Goal: Use online tool/utility: Utilize a website feature to perform a specific function

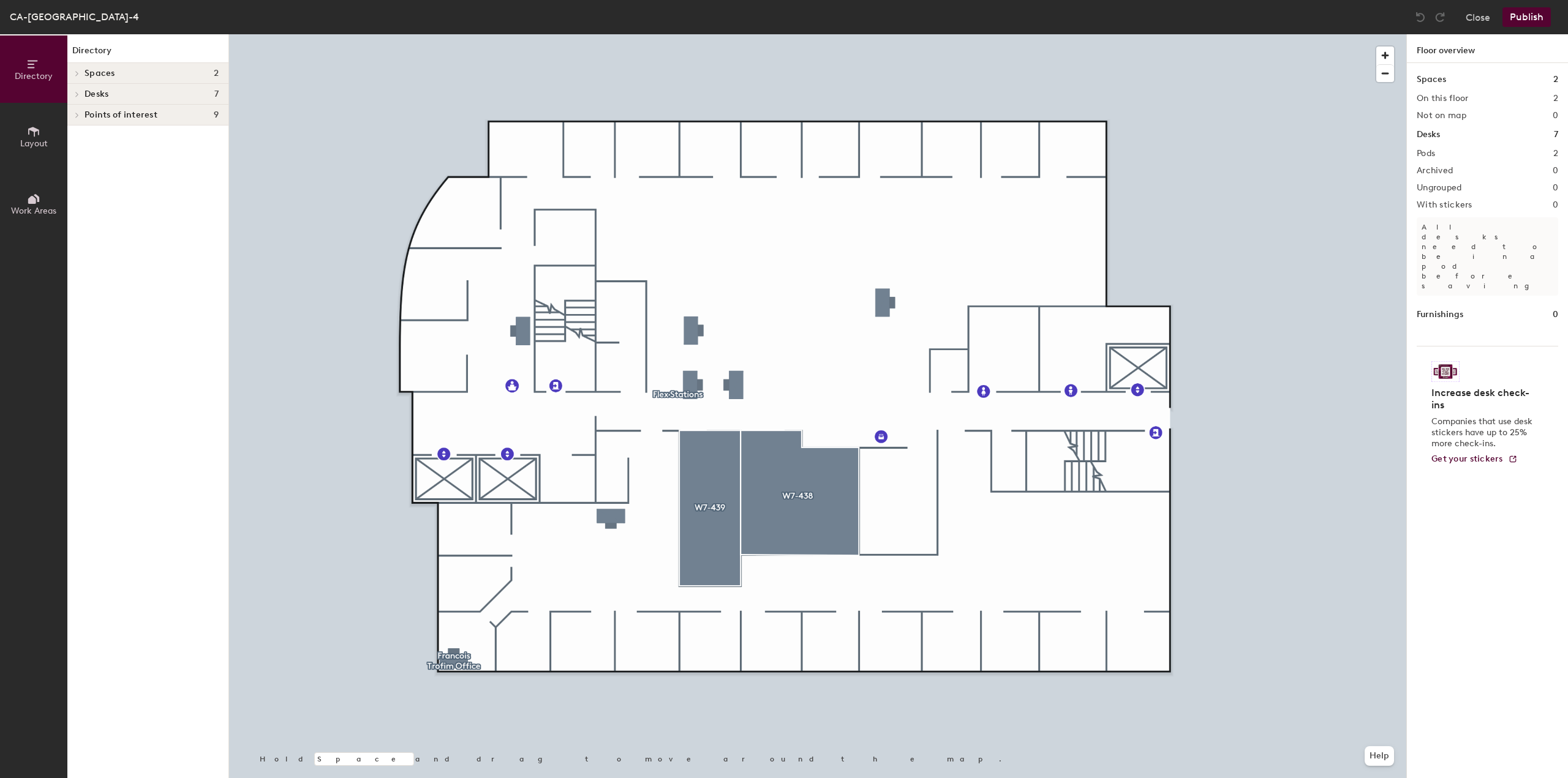
click at [42, 136] on button "Layout" at bounding box center [33, 136] width 67 height 67
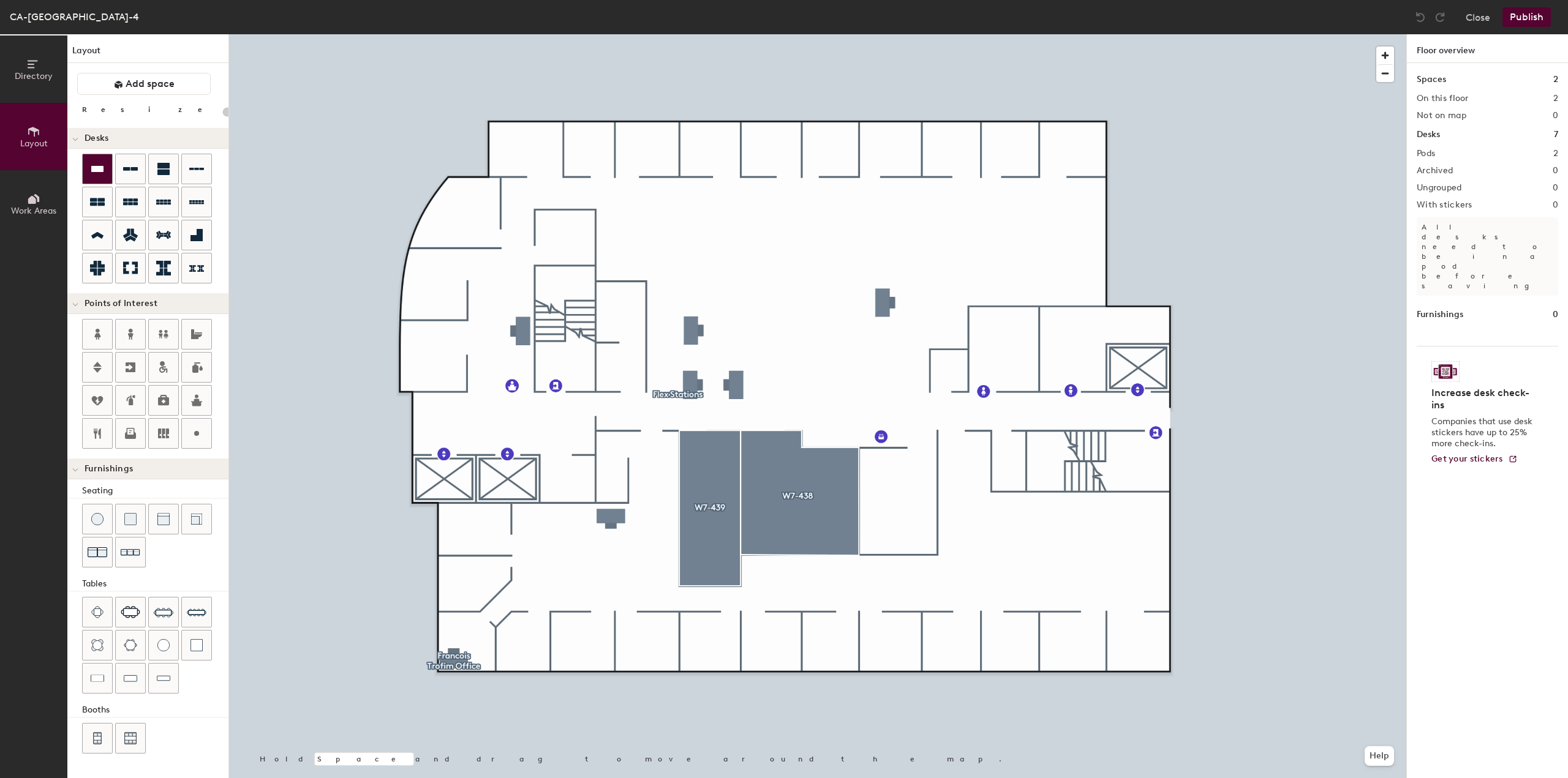
click at [88, 158] on div at bounding box center [97, 169] width 29 height 29
click at [91, 158] on div at bounding box center [97, 169] width 29 height 29
click at [1485, 22] on button "Close" at bounding box center [1477, 17] width 24 height 20
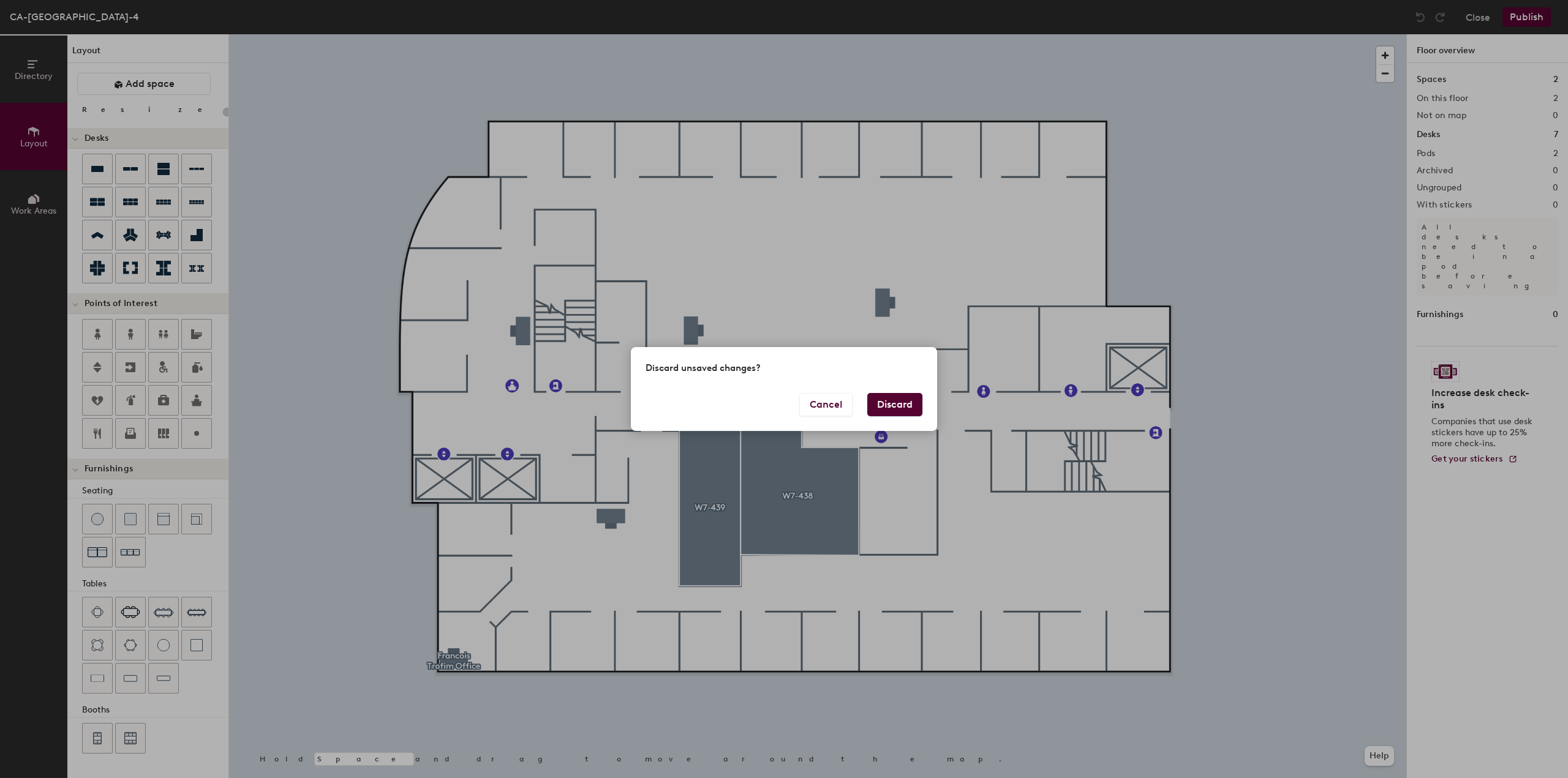
click at [887, 406] on button "Discard" at bounding box center [895, 405] width 55 height 24
type input "20"
